Goal: Task Accomplishment & Management: Manage account settings

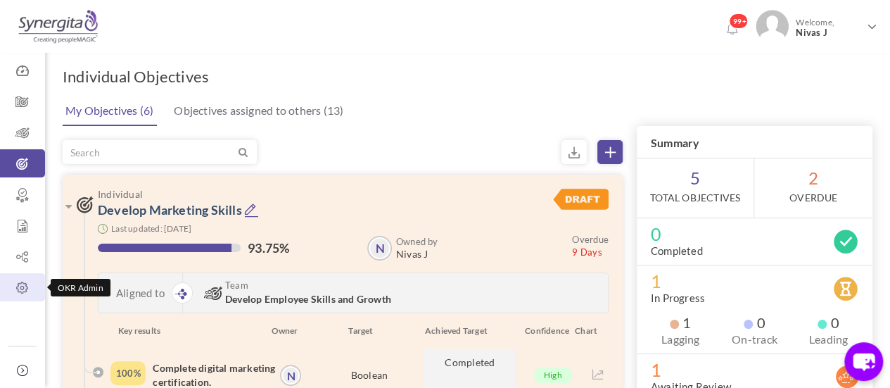
click at [17, 298] on link "OKR Admin" at bounding box center [22, 287] width 45 height 28
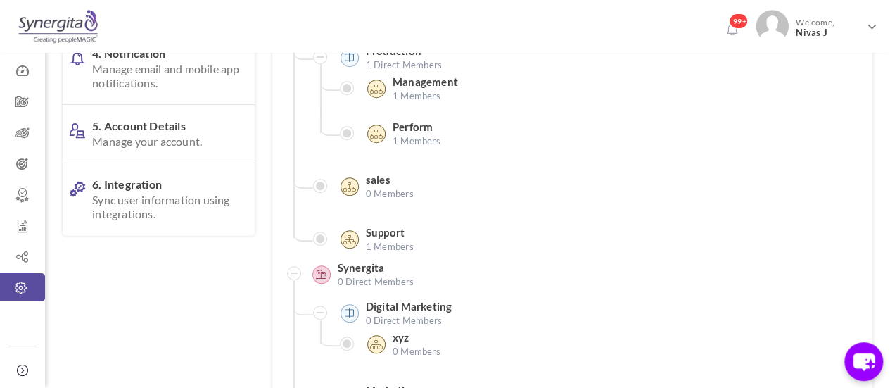
scroll to position [339, 0]
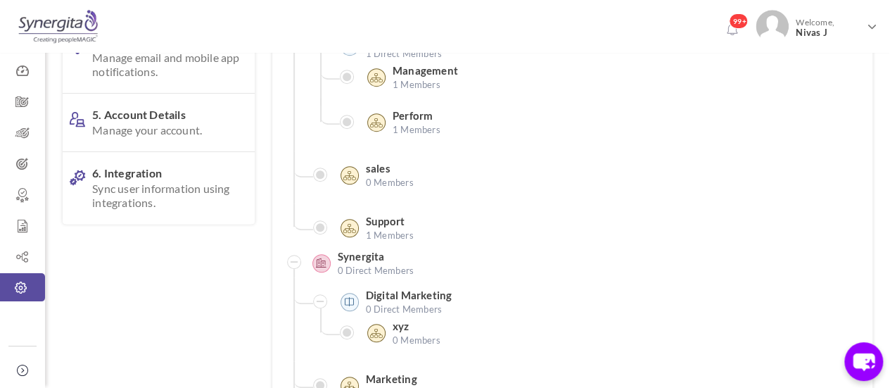
click at [176, 137] on span "Manage your account." at bounding box center [166, 130] width 148 height 14
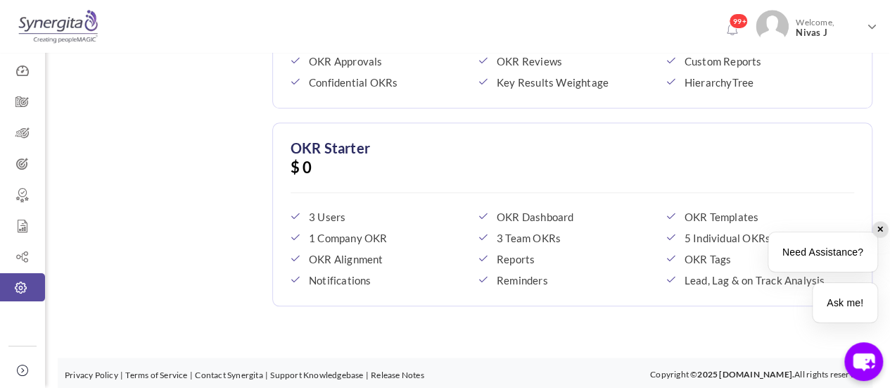
scroll to position [263, 0]
